Goal: Information Seeking & Learning: Learn about a topic

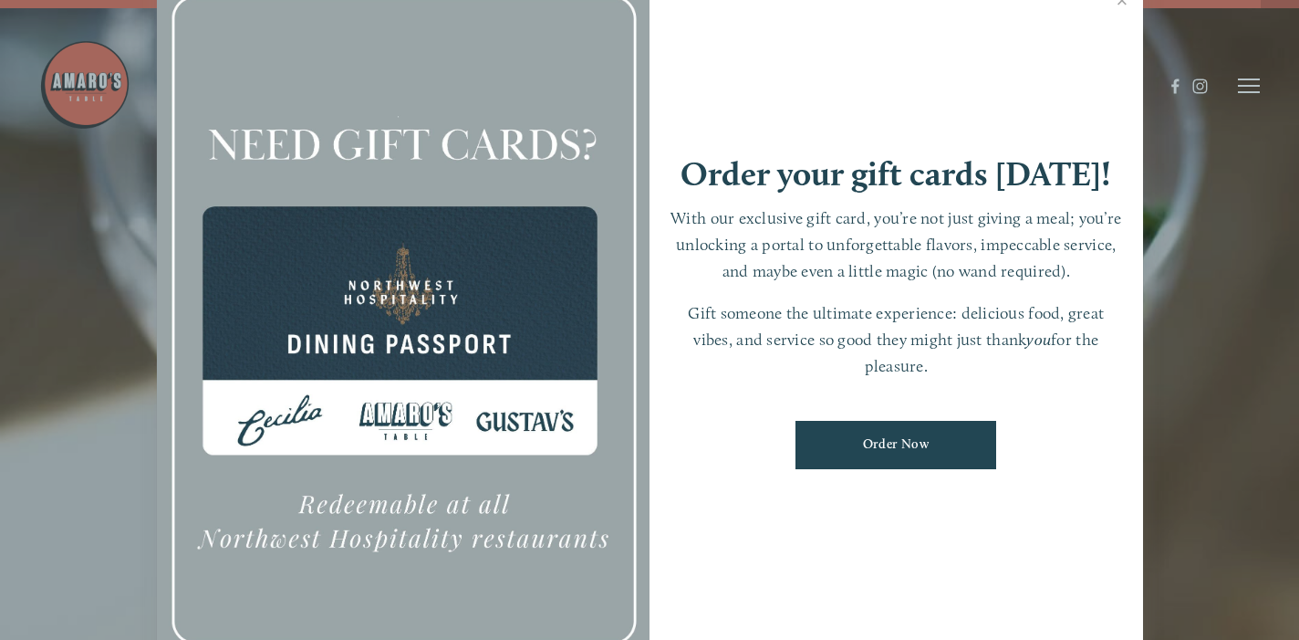
scroll to position [26, 0]
click at [1121, 4] on link "Close" at bounding box center [1123, 2] width 36 height 51
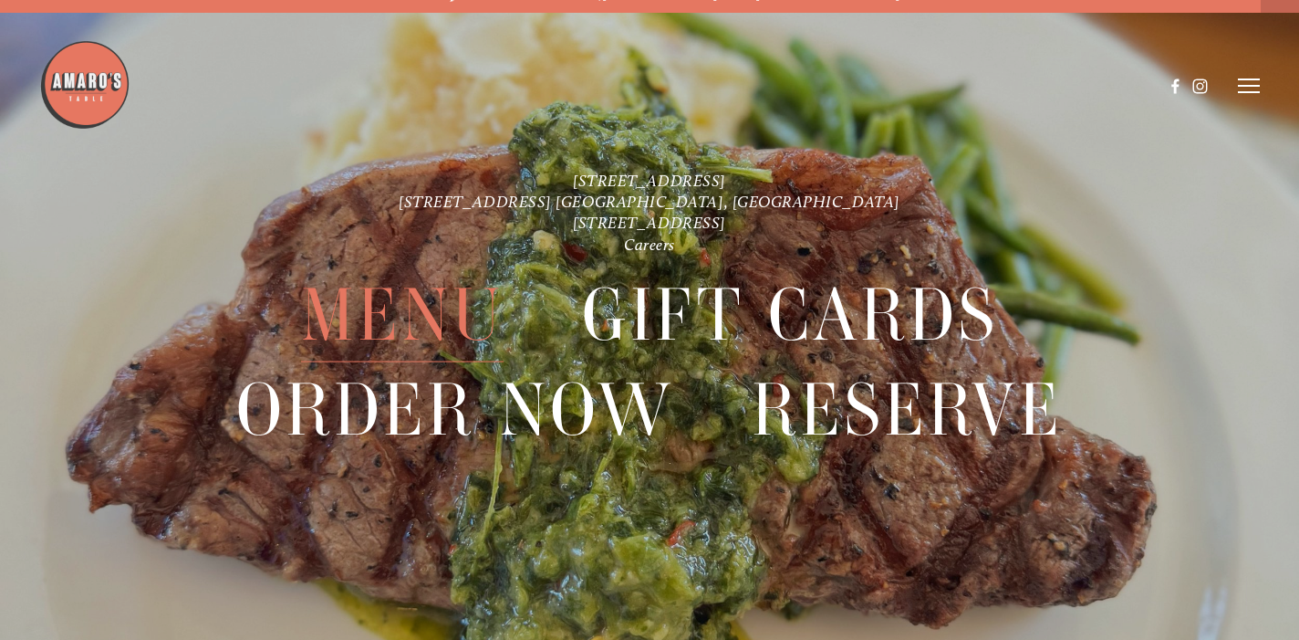
click at [394, 296] on span "Menu" at bounding box center [402, 315] width 203 height 94
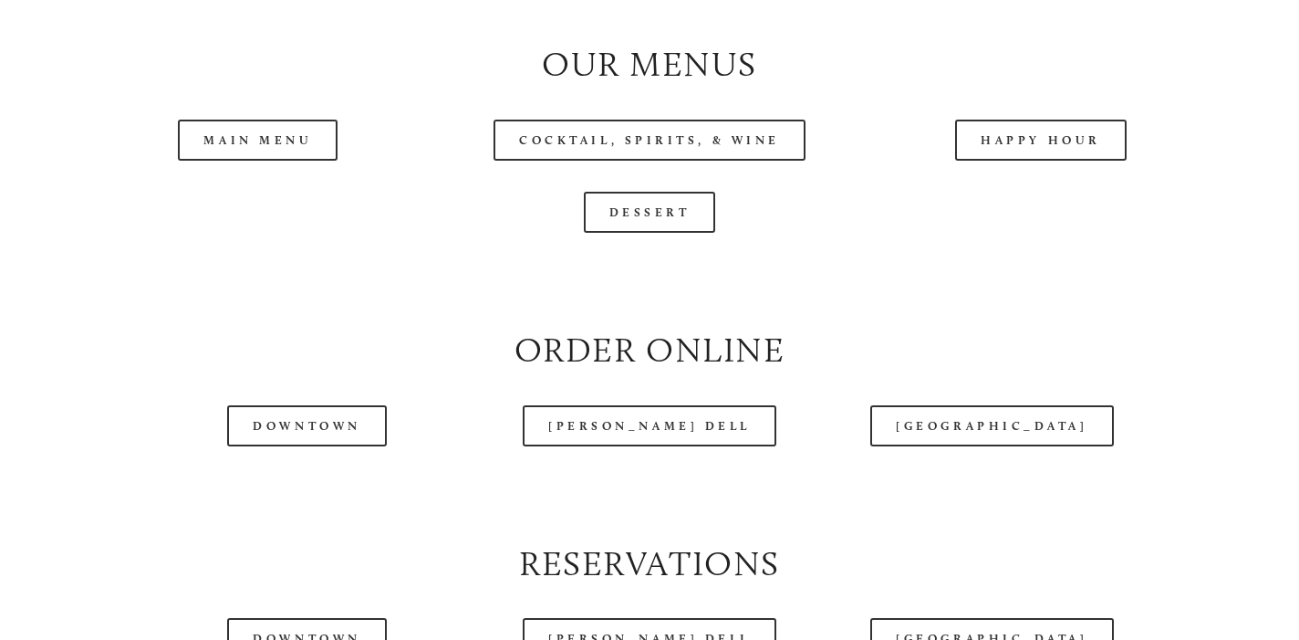
scroll to position [1888, 0]
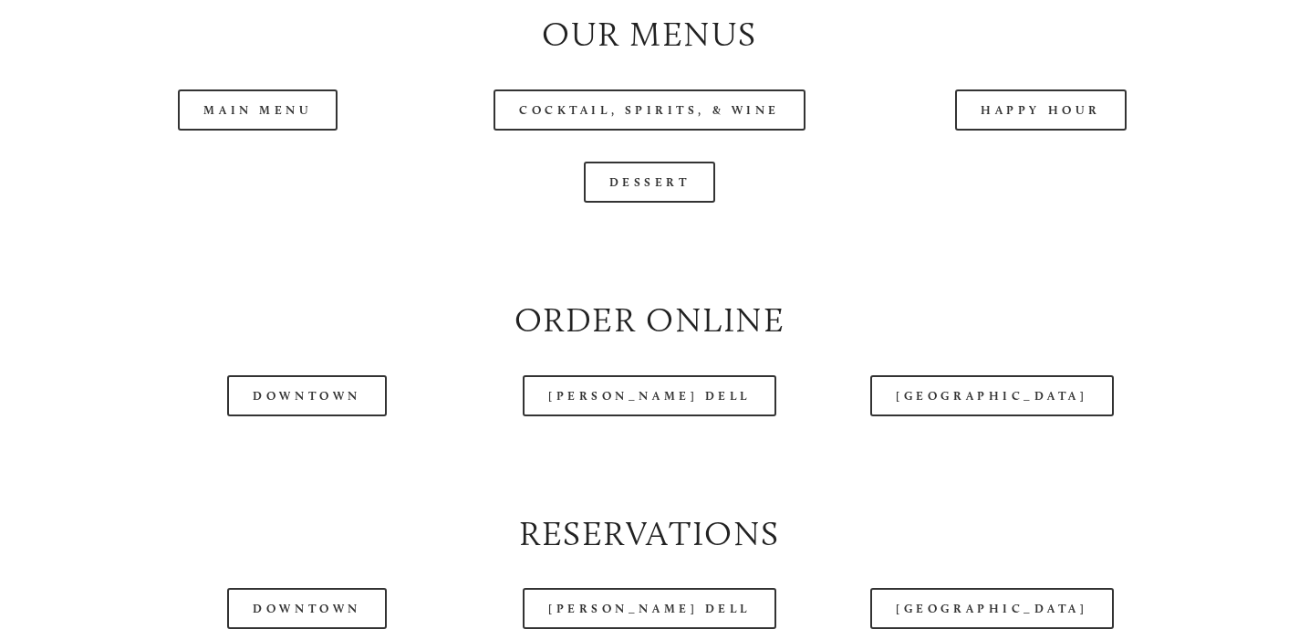
click at [262, 106] on header "Menu Order Now Visit Gallery 0" at bounding box center [650, 40] width 1222 height 172
click at [241, 111] on header "Menu Order Now Visit Gallery 0" at bounding box center [650, 40] width 1222 height 172
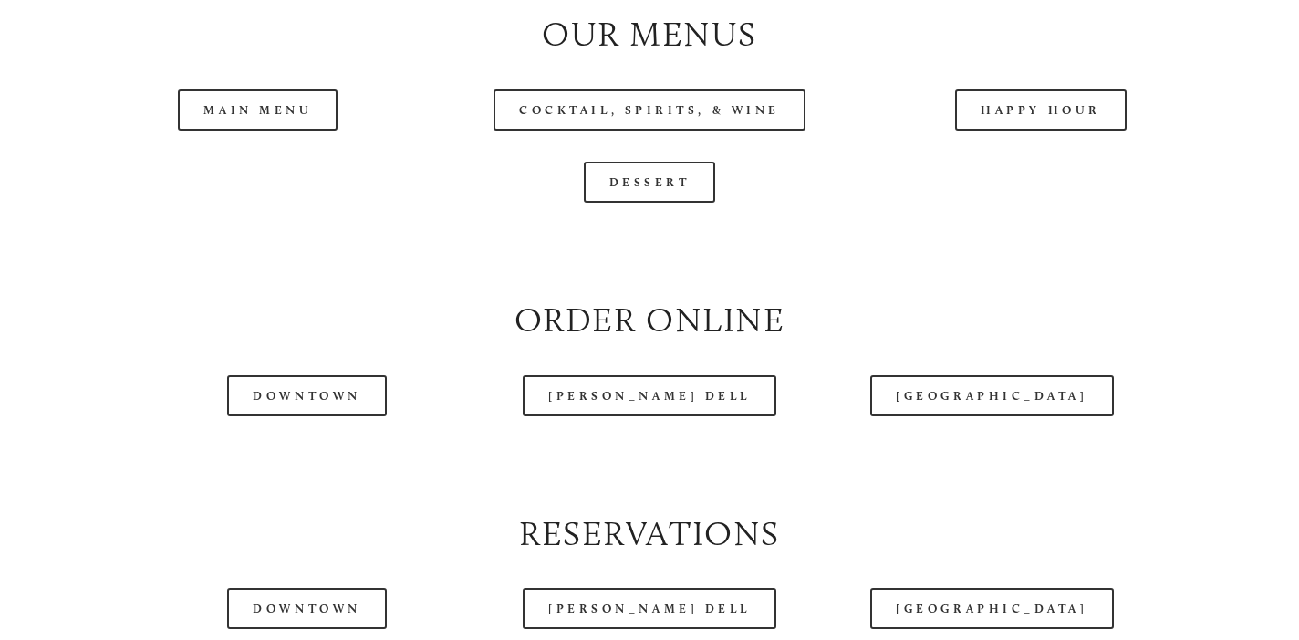
drag, startPoint x: 373, startPoint y: 98, endPoint x: 259, endPoint y: 107, distance: 114.4
click at [259, 107] on header "Menu Order Now Visit Gallery 0" at bounding box center [650, 40] width 1222 height 172
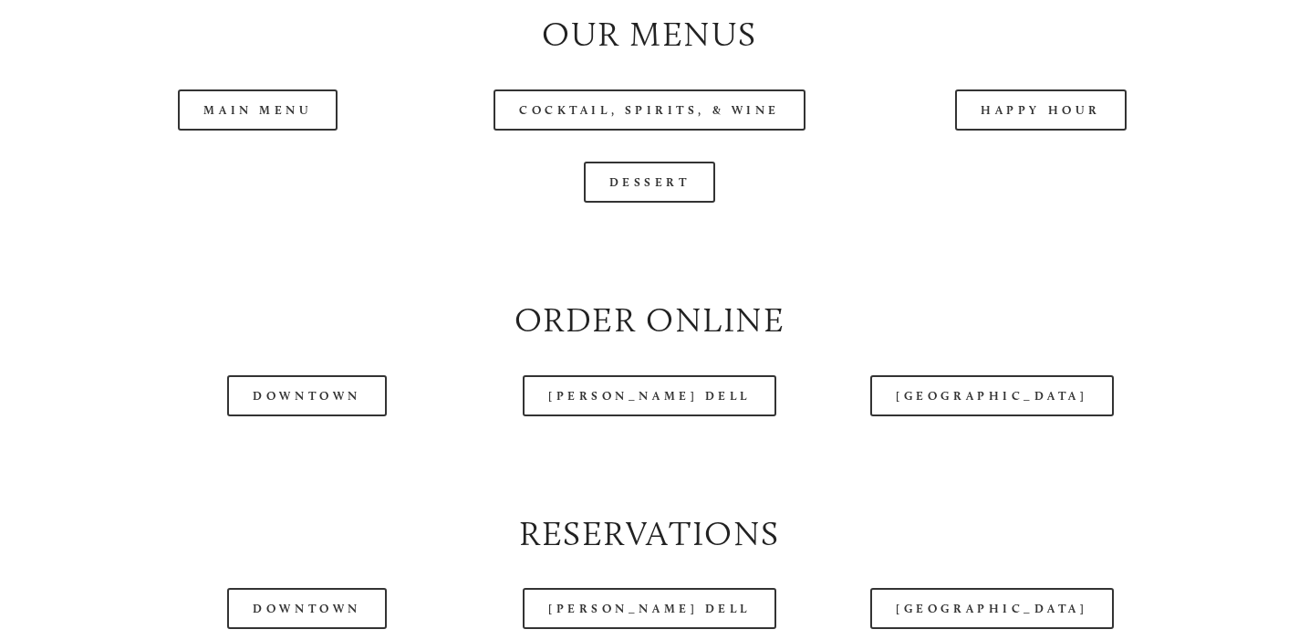
click at [259, 107] on header "Menu Order Now Visit Gallery 0" at bounding box center [650, 40] width 1222 height 172
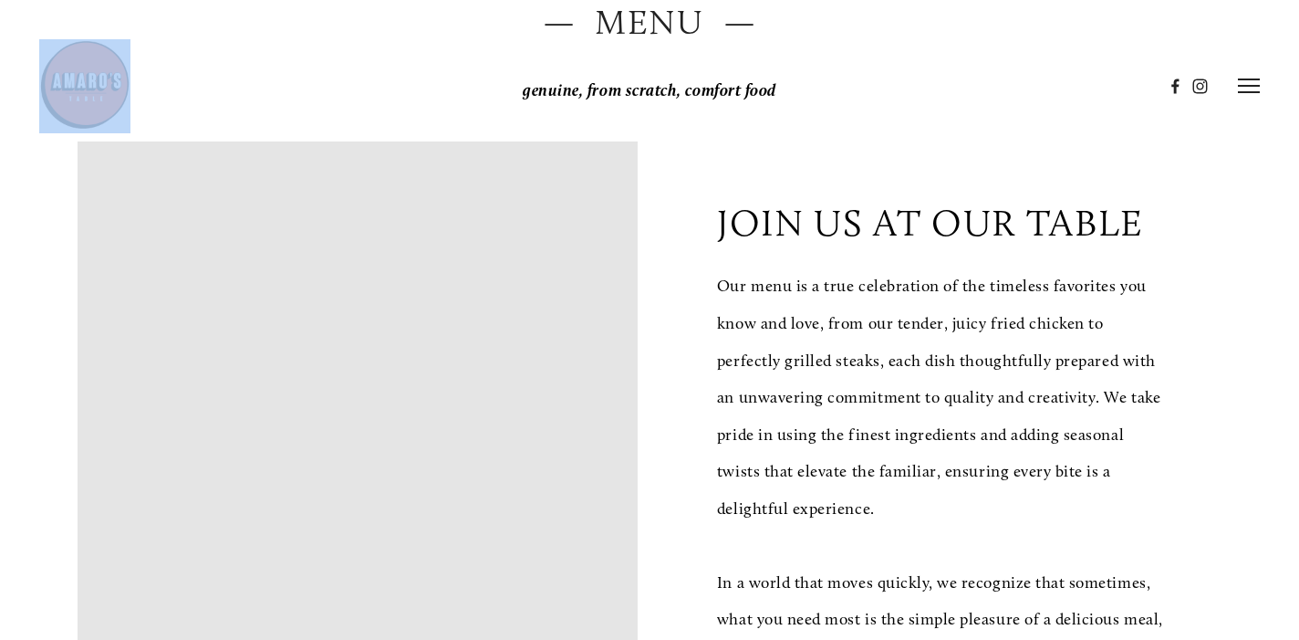
scroll to position [0, 0]
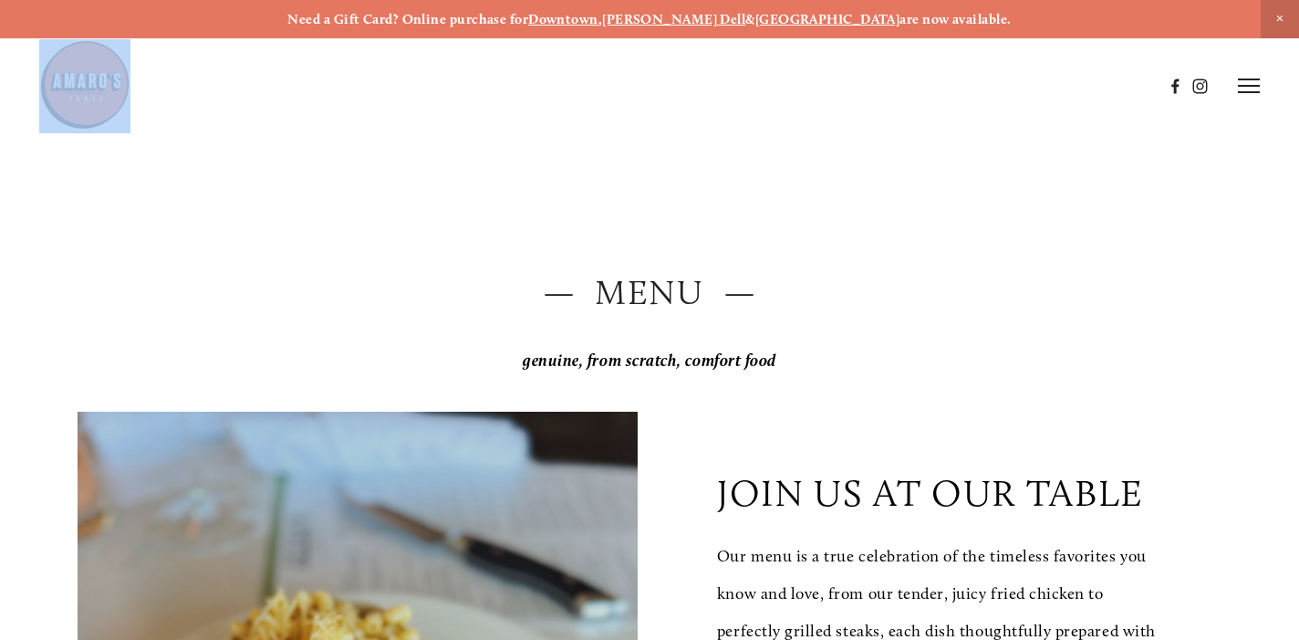
click at [1249, 83] on icon at bounding box center [1249, 86] width 22 height 16
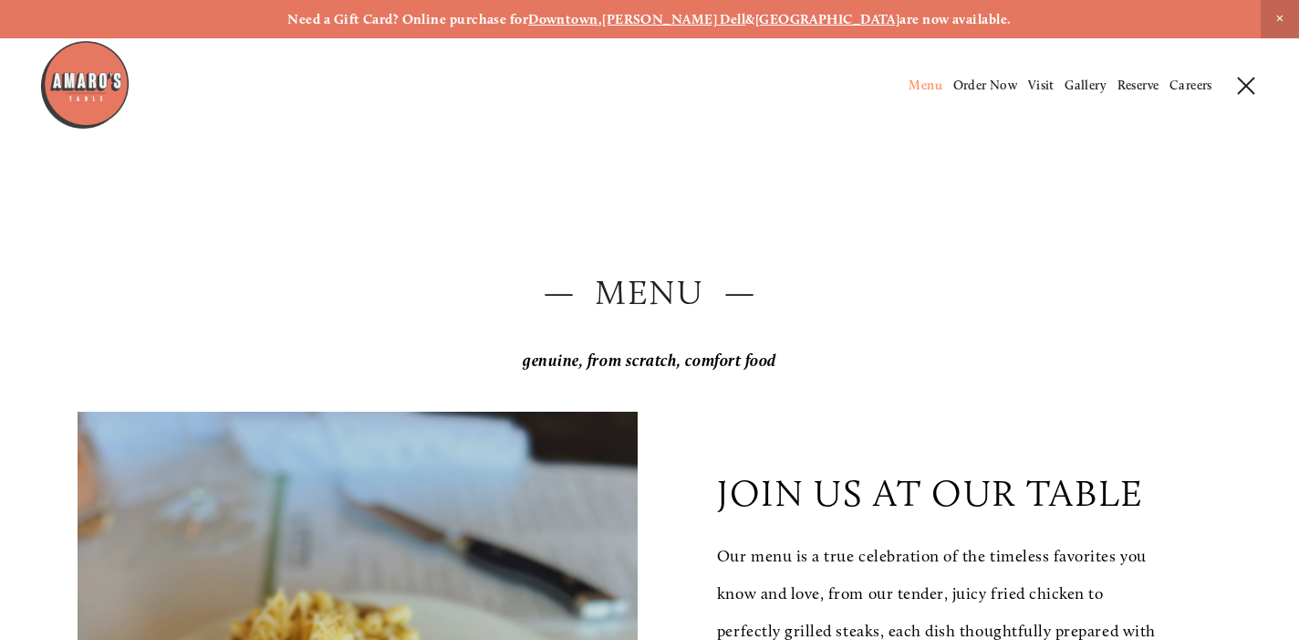
click at [933, 78] on span "Menu" at bounding box center [926, 86] width 34 height 16
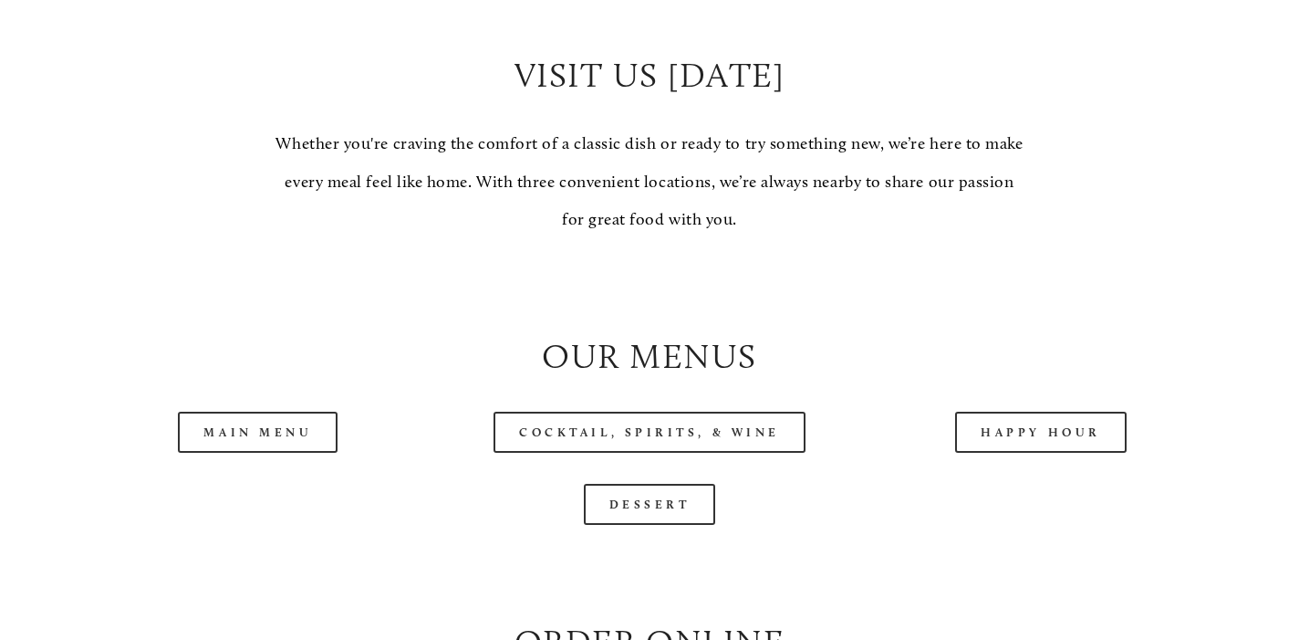
scroll to position [1651, 0]
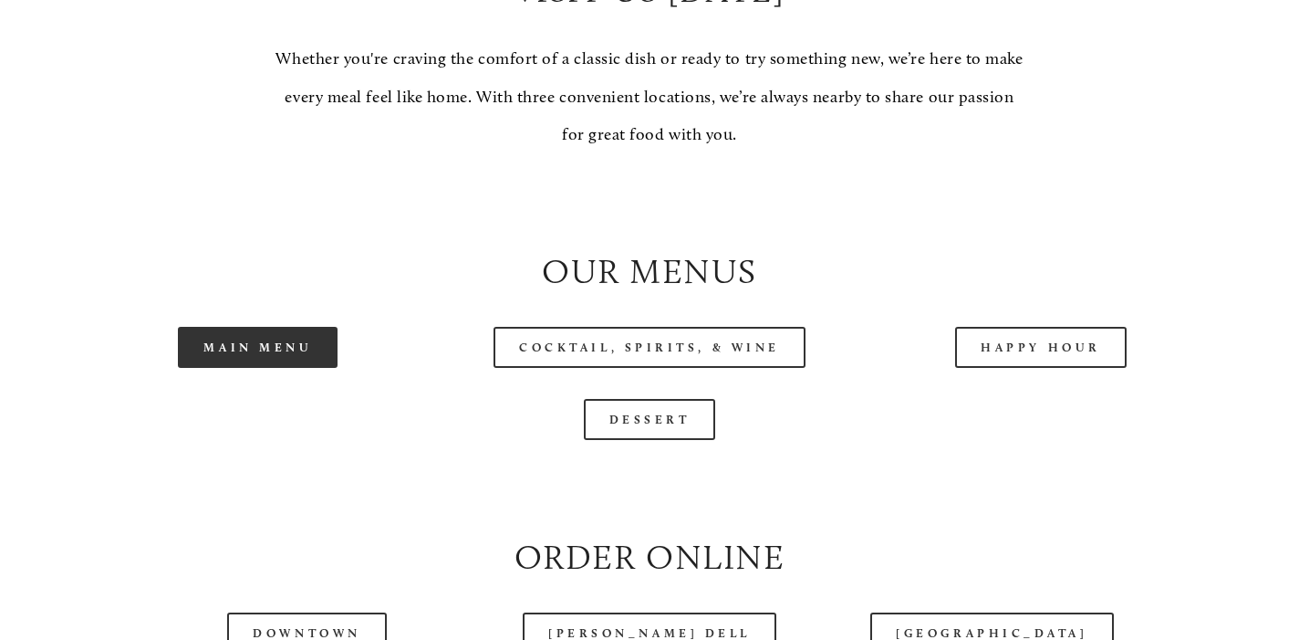
click at [271, 342] on link "Main Menu" at bounding box center [258, 347] width 160 height 41
